Goal: Task Accomplishment & Management: Manage account settings

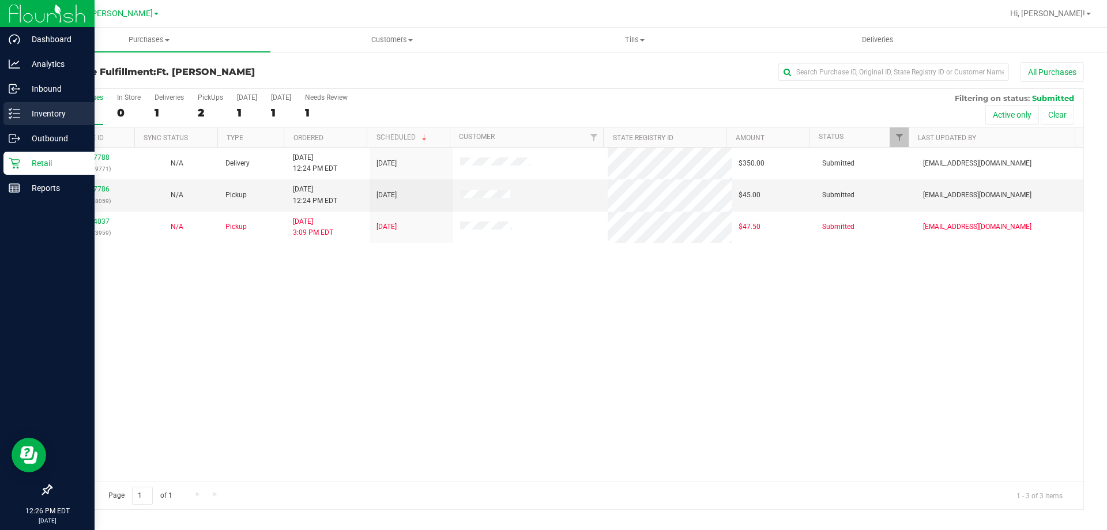
click at [43, 112] on p "Inventory" at bounding box center [54, 114] width 69 height 14
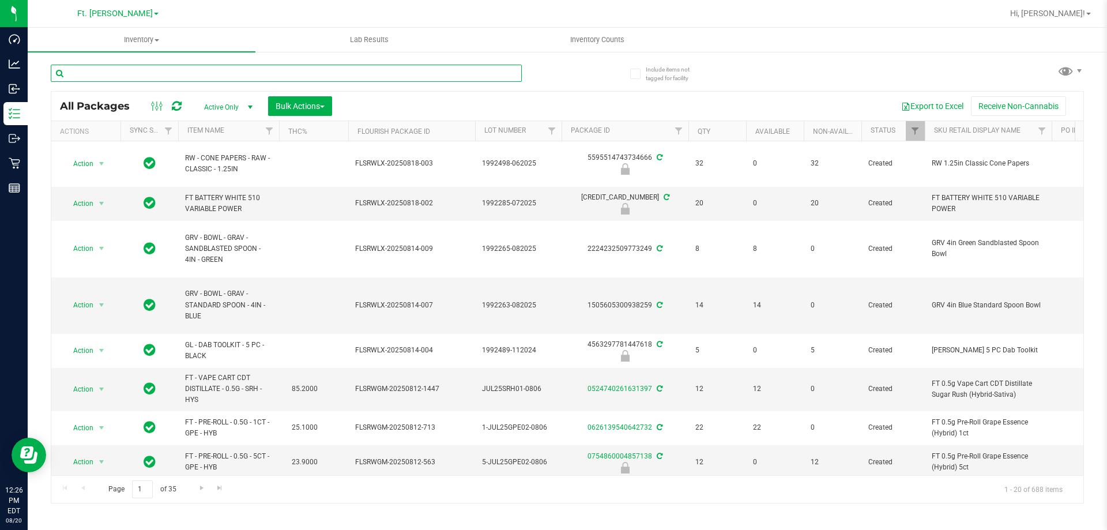
click at [113, 75] on input "text" at bounding box center [286, 73] width 471 height 17
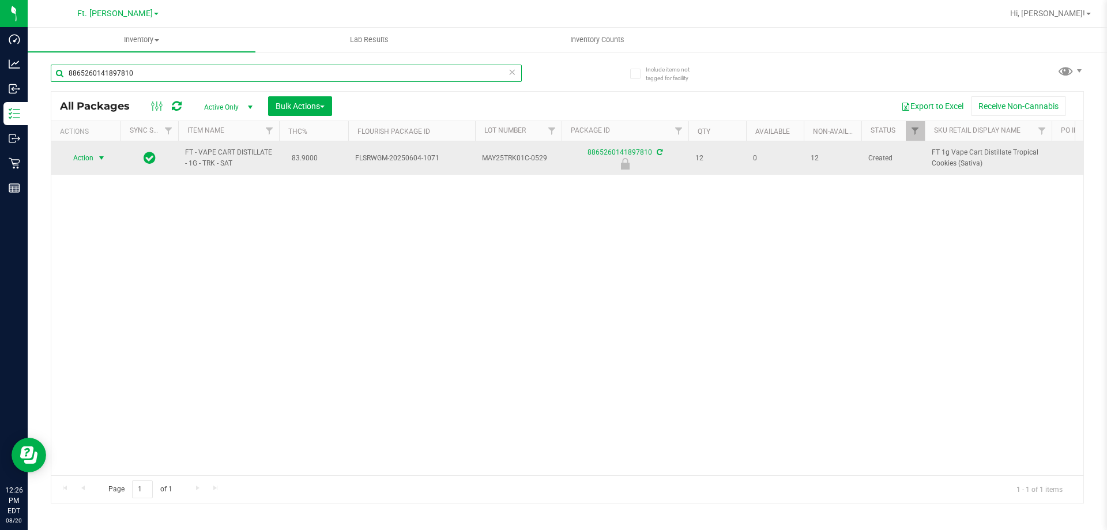
type input "8865260141897810"
click at [100, 155] on span "select" at bounding box center [101, 157] width 9 height 9
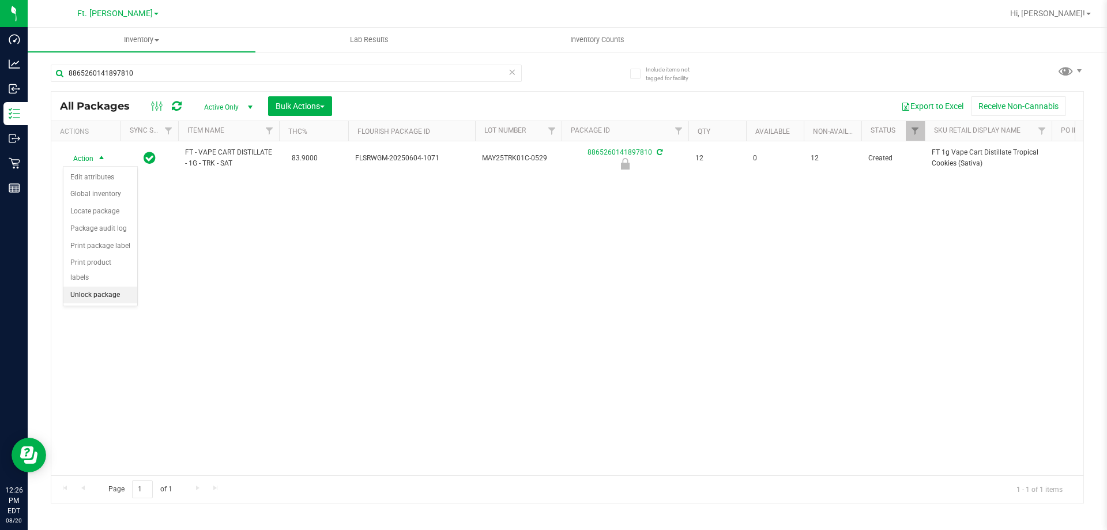
click at [113, 287] on li "Unlock package" at bounding box center [100, 295] width 74 height 17
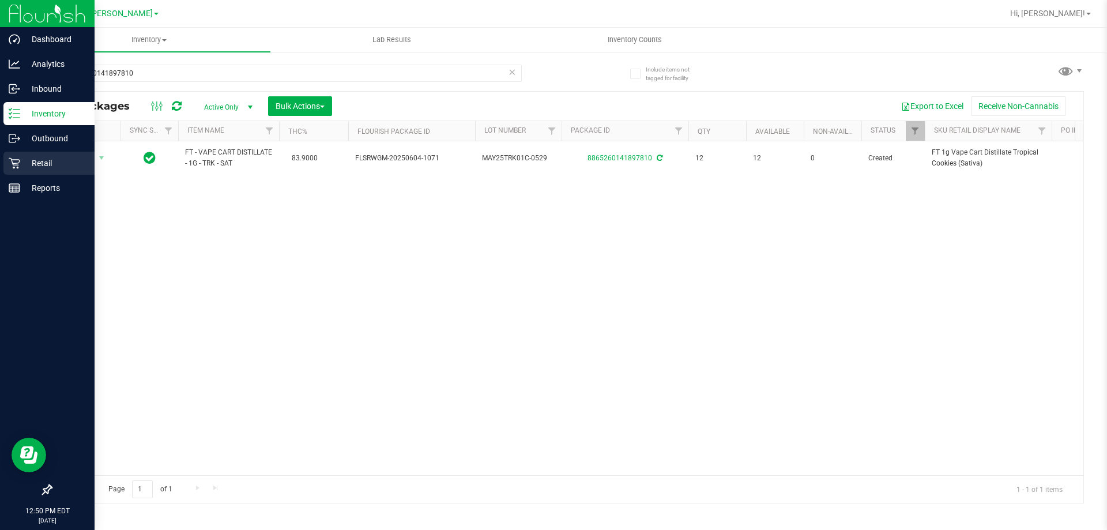
click at [62, 153] on div "Retail" at bounding box center [48, 163] width 91 height 23
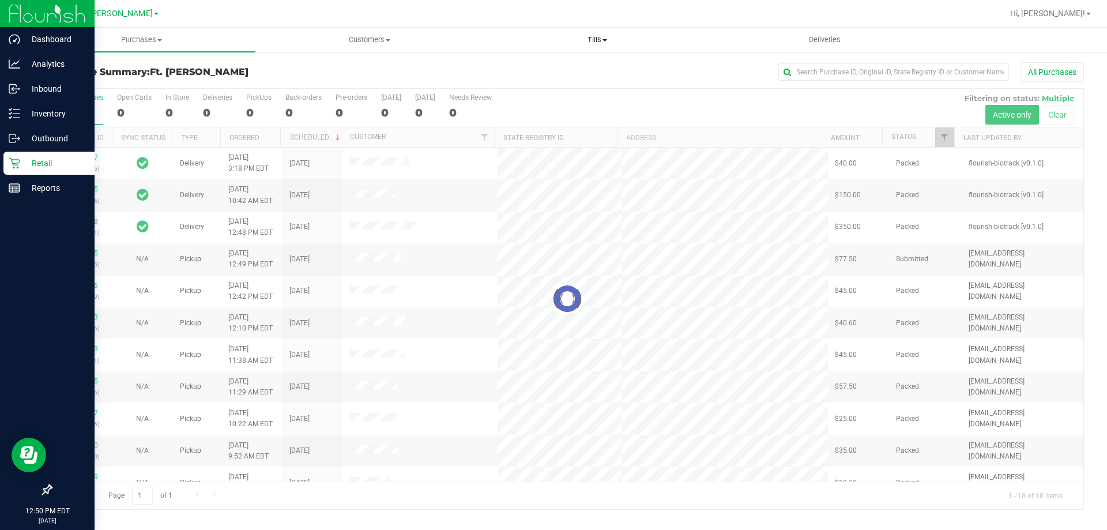
click at [628, 35] on span "Tills" at bounding box center [597, 40] width 227 height 10
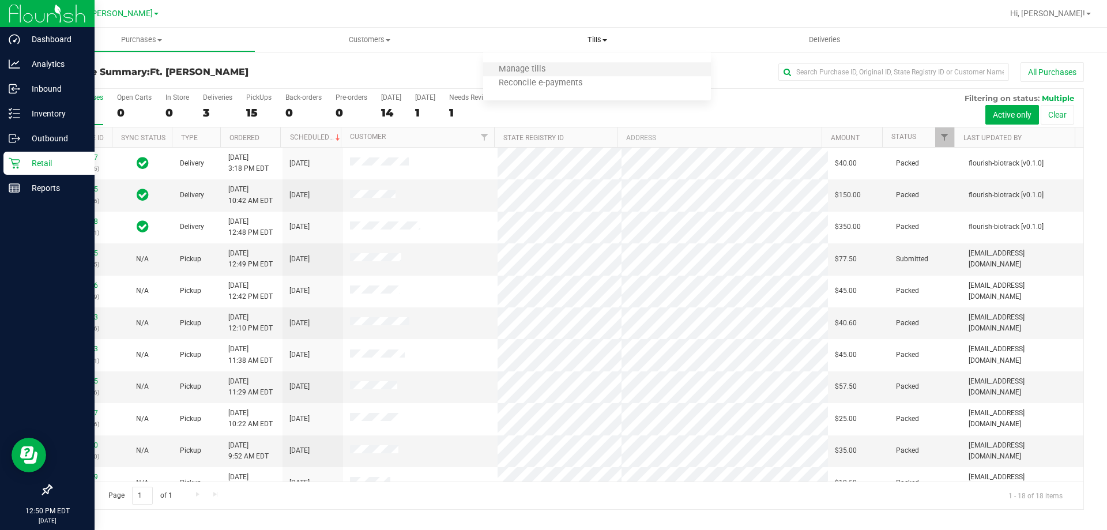
click at [614, 66] on li "Manage tills" at bounding box center [597, 70] width 228 height 14
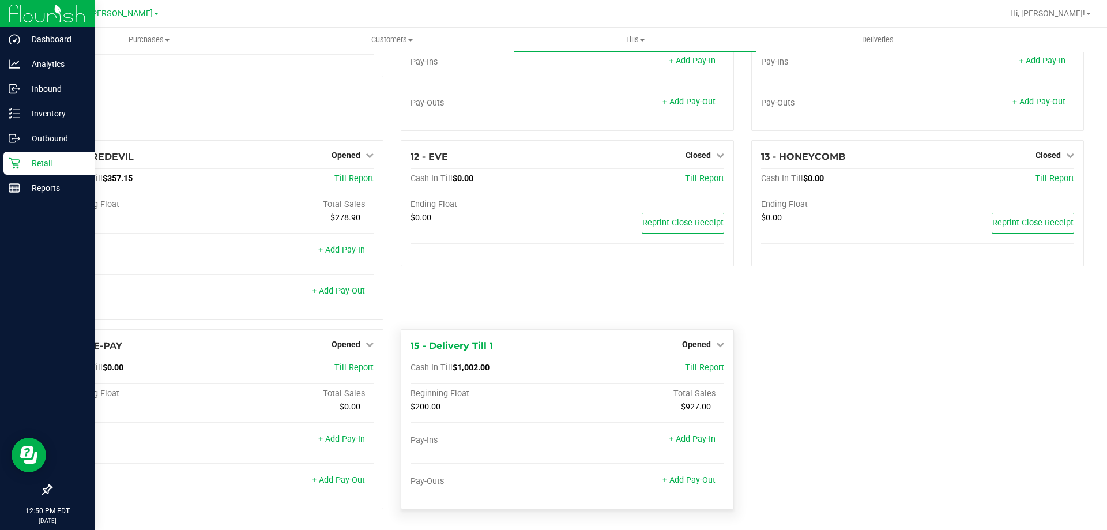
scroll to position [530, 0]
click at [697, 348] on span "Opened" at bounding box center [696, 344] width 29 height 9
click at [691, 363] on div "Close Till" at bounding box center [697, 368] width 85 height 14
click at [691, 364] on link "Close Till" at bounding box center [697, 367] width 31 height 9
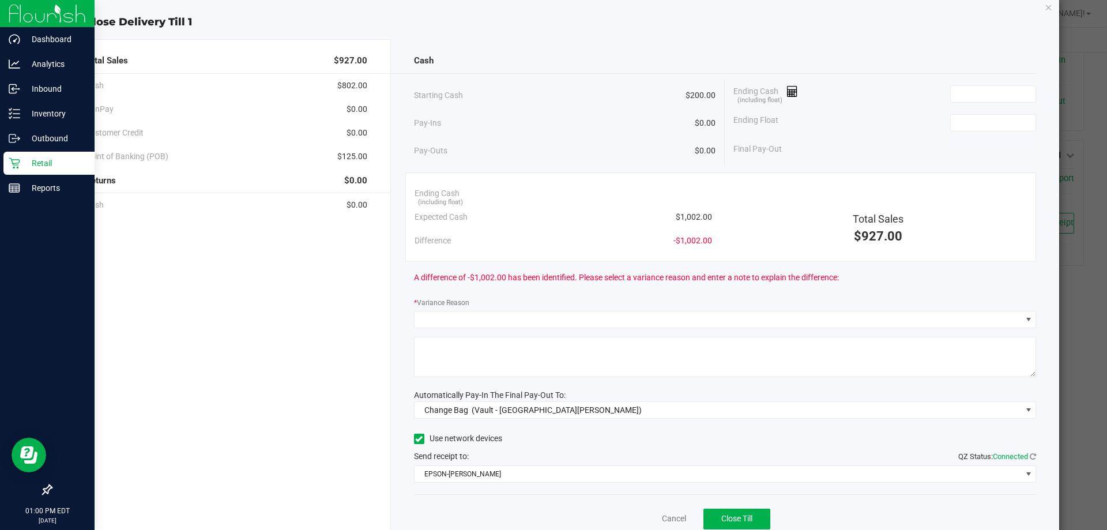
scroll to position [0, 0]
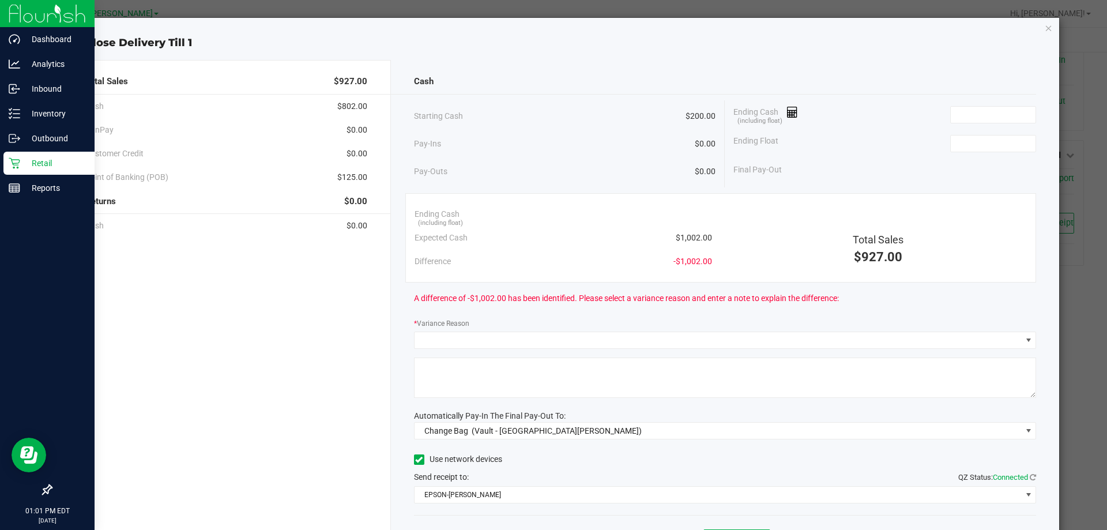
drag, startPoint x: 691, startPoint y: 159, endPoint x: 683, endPoint y: 156, distance: 8.4
drag, startPoint x: 683, startPoint y: 156, endPoint x: 616, endPoint y: 177, distance: 70.0
click at [616, 178] on div "Pay-Outs $0.00" at bounding box center [565, 172] width 302 height 32
click at [960, 114] on input at bounding box center [993, 115] width 85 height 16
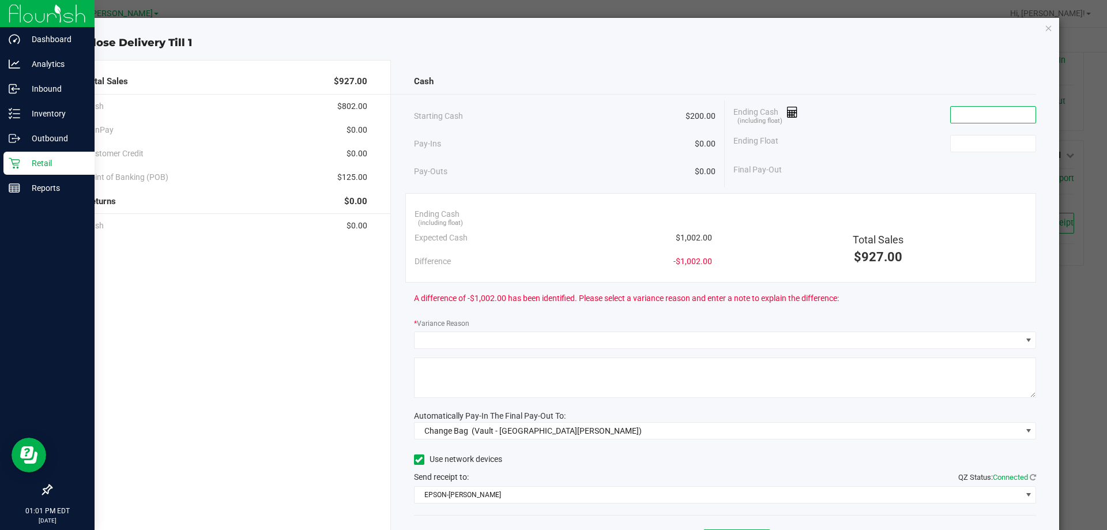
click at [960, 114] on input at bounding box center [993, 115] width 85 height 16
type input "$890.00"
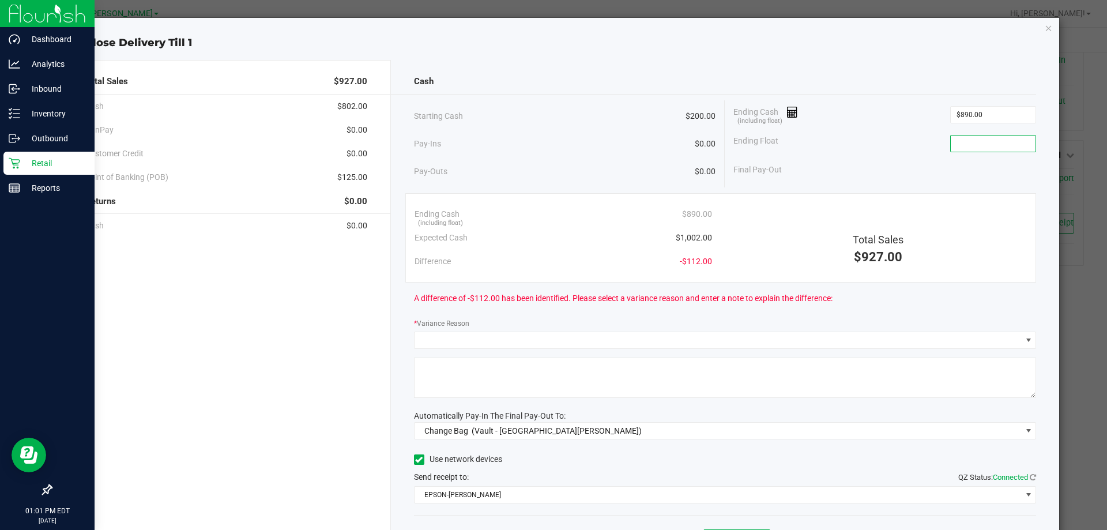
click at [968, 151] on input at bounding box center [993, 144] width 85 height 16
type input "$200.00"
click at [933, 171] on div "Final Pay-Out $690.00" at bounding box center [885, 170] width 303 height 24
click at [894, 234] on span "Total Sales" at bounding box center [878, 240] width 51 height 12
click at [1005, 117] on input "890" at bounding box center [993, 115] width 85 height 16
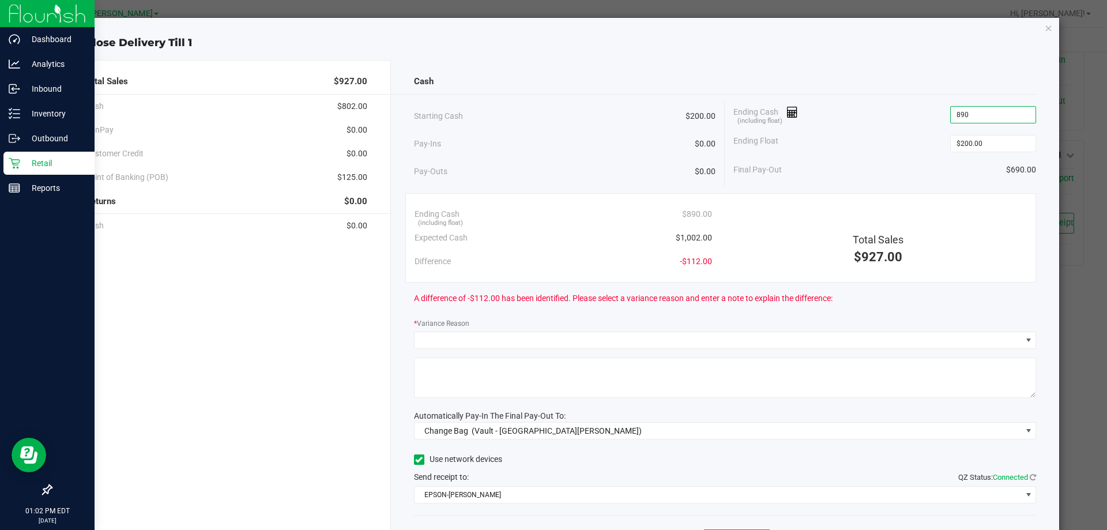
click at [1004, 117] on input "890" at bounding box center [993, 115] width 85 height 16
type input "9"
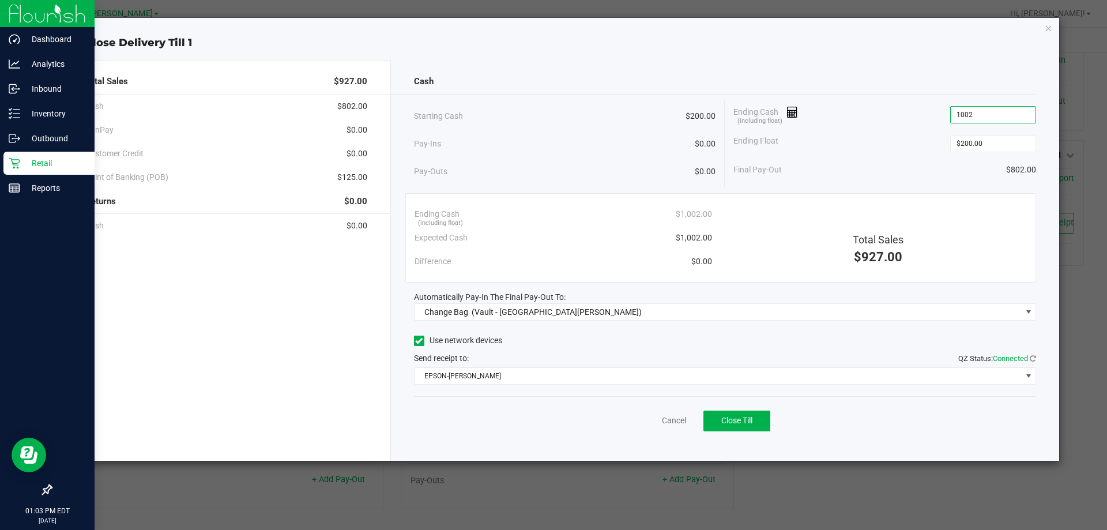
type input "$1,002.00"
click at [921, 243] on div "Total Sales" at bounding box center [879, 240] width 298 height 16
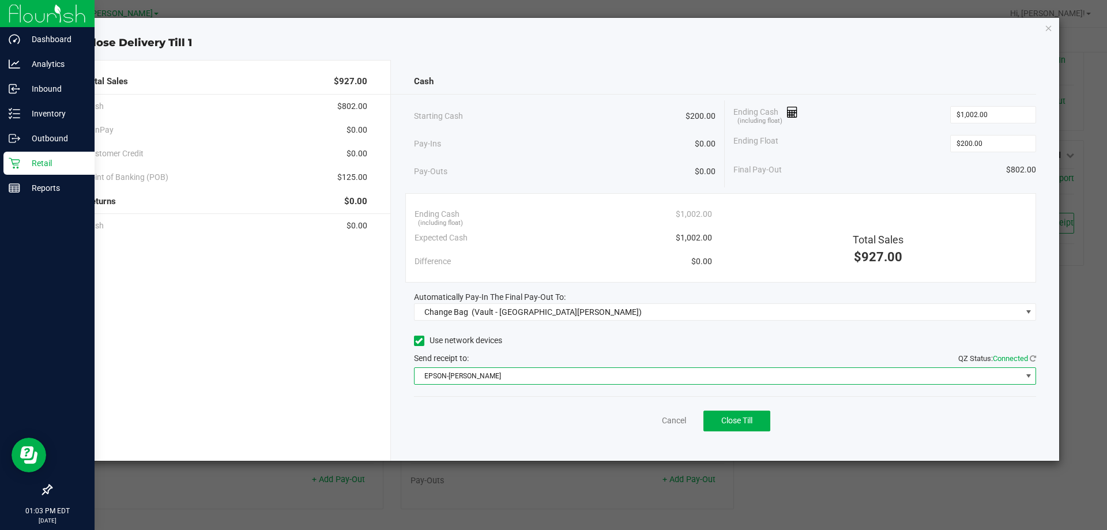
click at [728, 376] on span "EPSON-[PERSON_NAME]" at bounding box center [718, 376] width 607 height 16
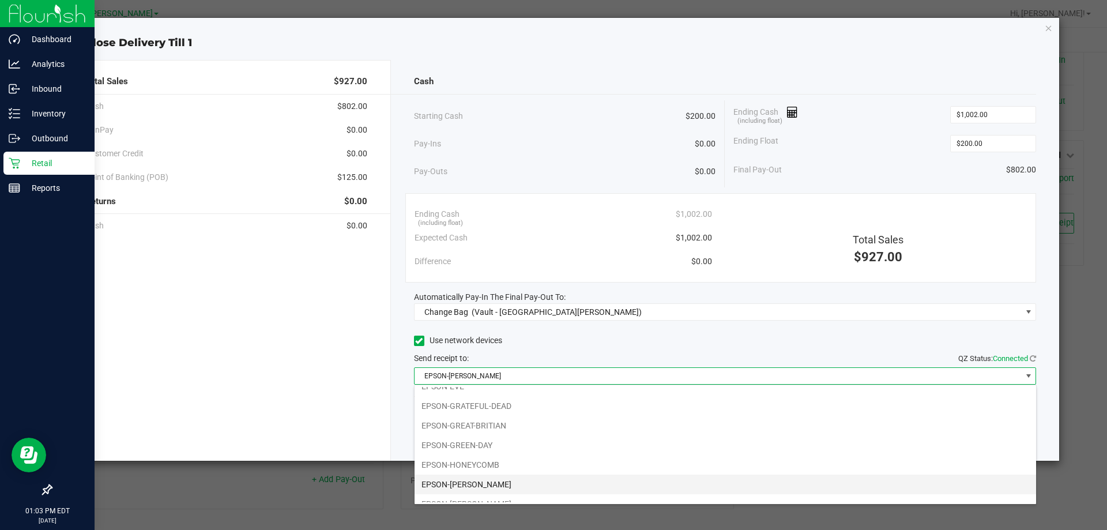
scroll to position [81, 0]
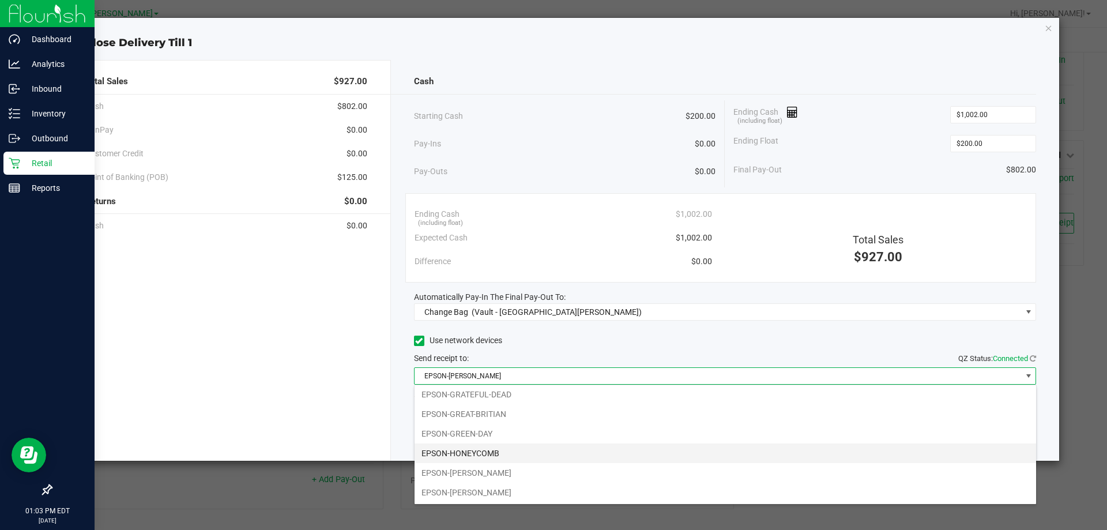
click at [584, 452] on li "EPSON-HONEYCOMB" at bounding box center [726, 453] width 622 height 20
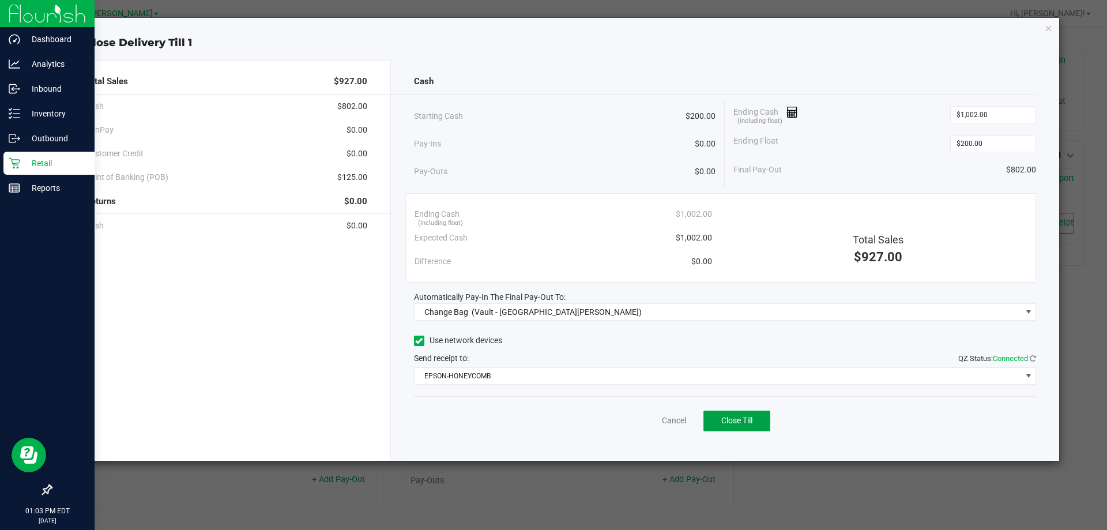
click at [725, 419] on span "Close Till" at bounding box center [736, 420] width 31 height 9
click at [764, 416] on span "Reprint Closing Receipt" at bounding box center [756, 420] width 82 height 9
click at [1050, 28] on icon "button" at bounding box center [1049, 28] width 8 height 14
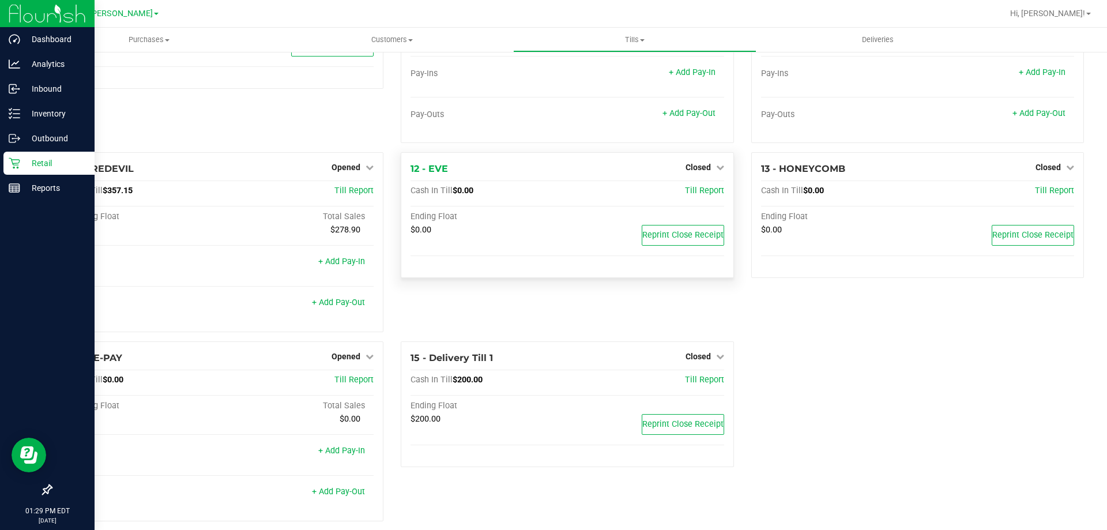
scroll to position [530, 0]
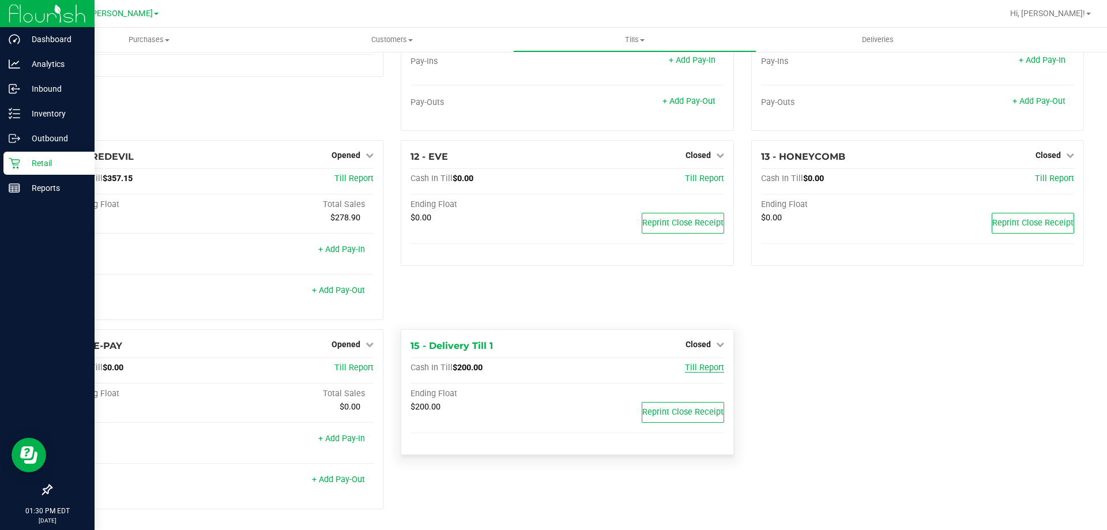
click at [706, 369] on span "Till Report" at bounding box center [704, 368] width 39 height 10
